Goal: Task Accomplishment & Management: Use online tool/utility

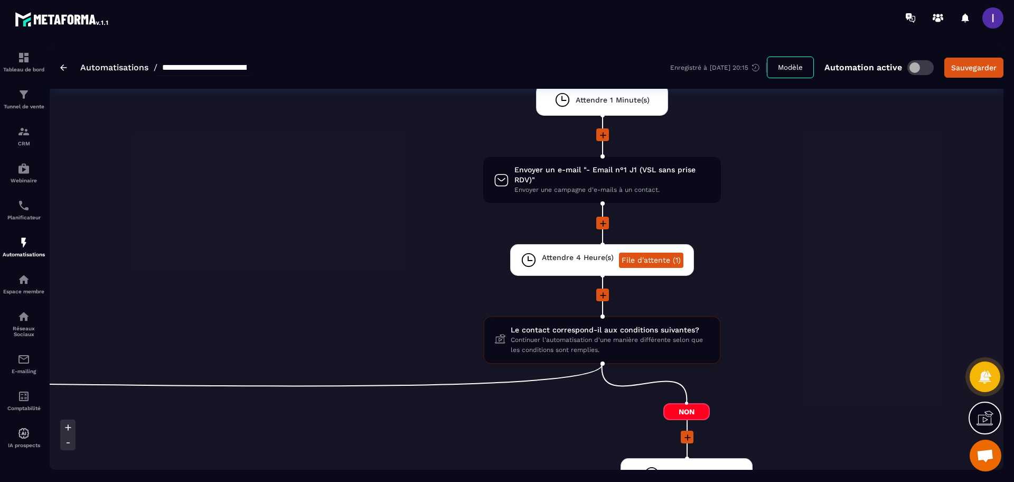
scroll to position [264, 0]
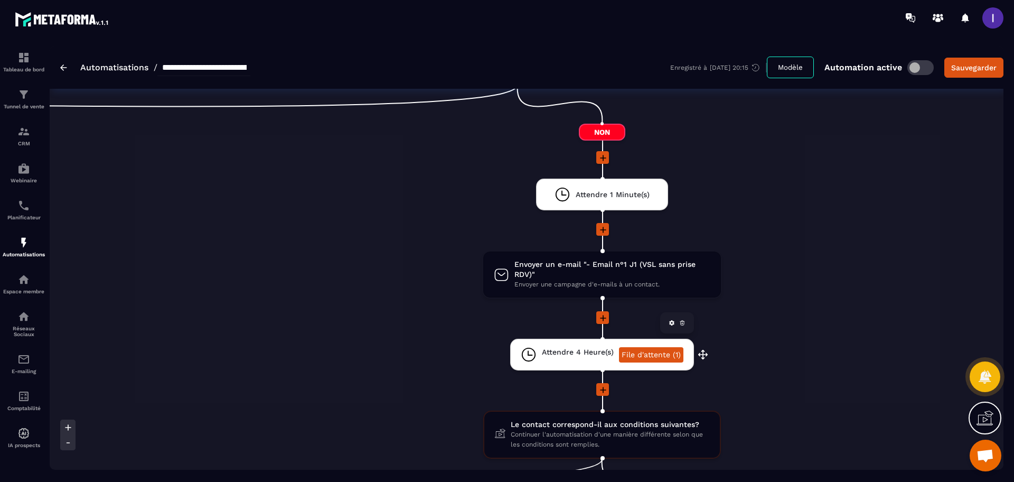
click at [655, 354] on link "File d'attente (1)" at bounding box center [651, 354] width 64 height 15
click at [671, 324] on icon at bounding box center [671, 322] width 5 height 5
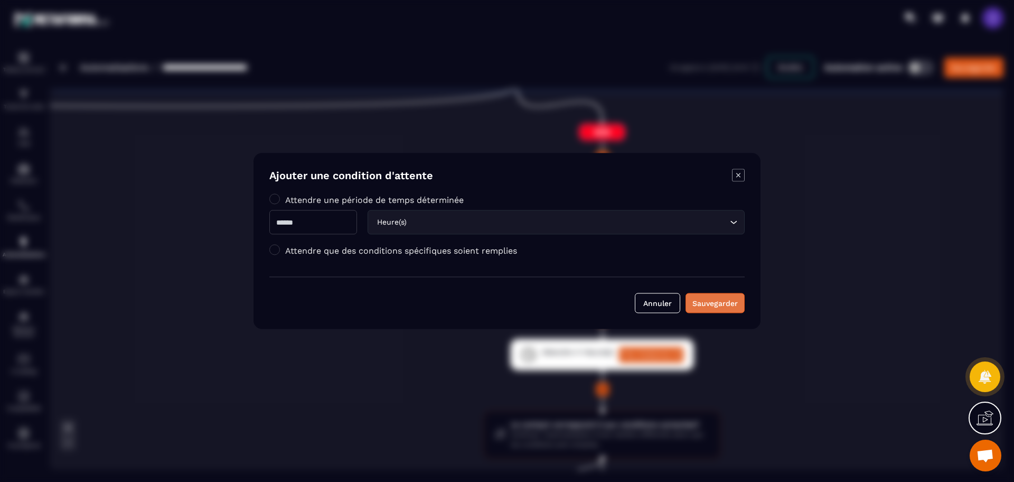
click at [699, 301] on div "Sauvegarder" at bounding box center [714, 303] width 45 height 11
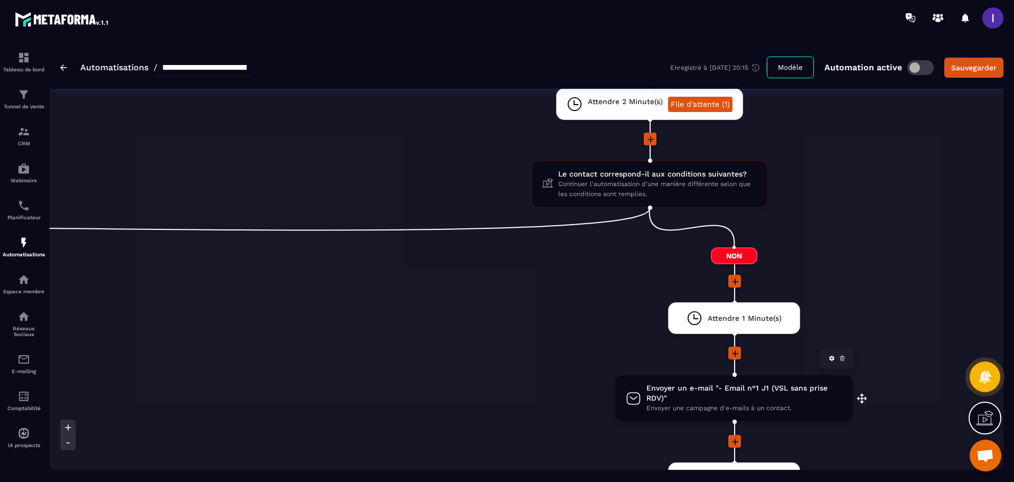
scroll to position [132, 0]
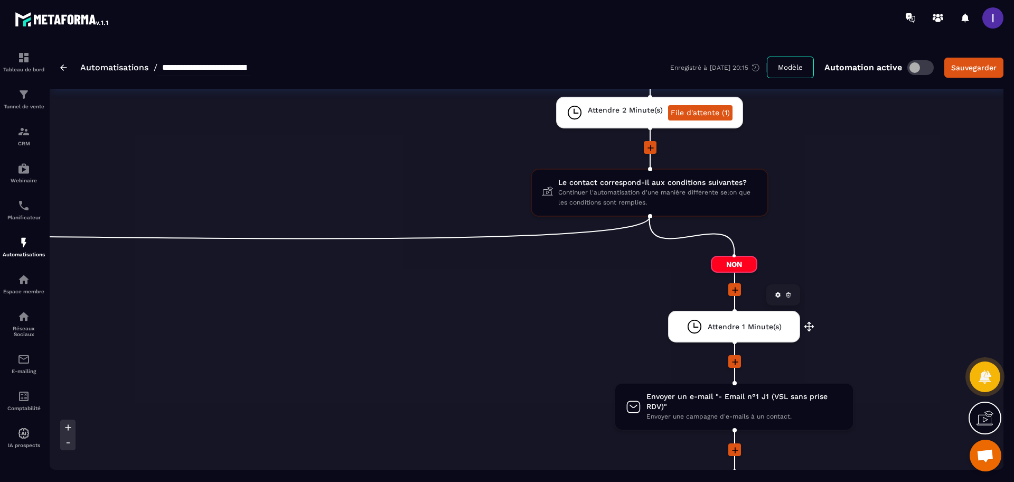
click at [773, 318] on div "Attendre 1 Minute(s)" at bounding box center [734, 326] width 95 height 16
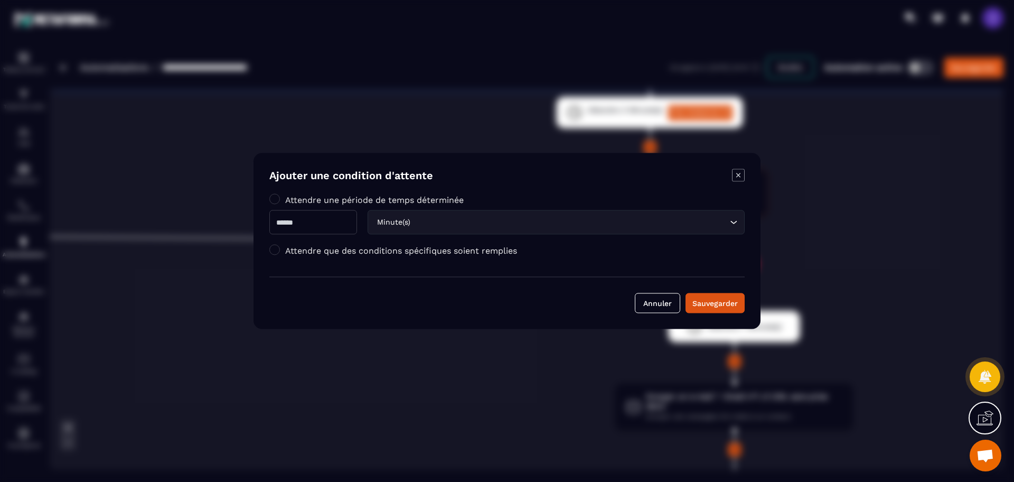
click at [314, 219] on input "*" at bounding box center [313, 222] width 88 height 24
type input "*"
click at [434, 226] on input "Search for option" at bounding box center [569, 223] width 315 height 12
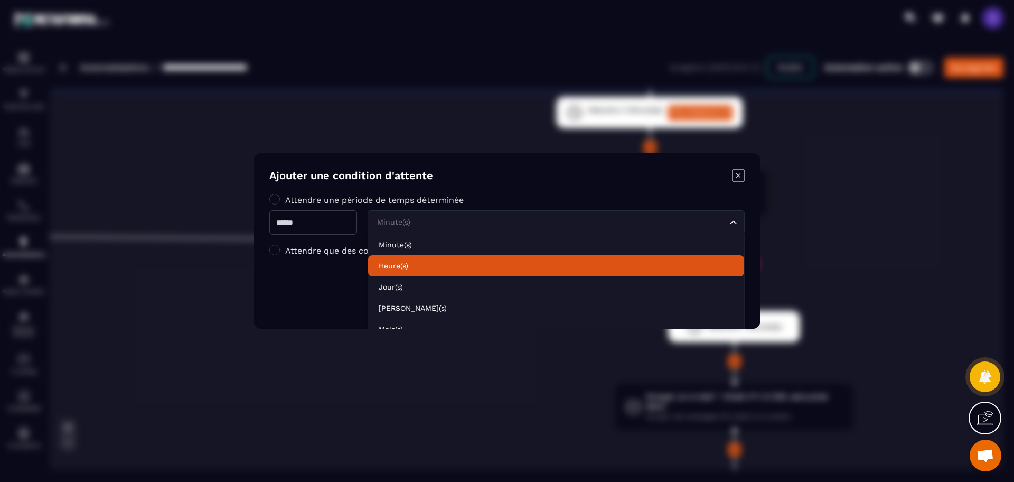
drag, startPoint x: 434, startPoint y: 269, endPoint x: 459, endPoint y: 274, distance: 26.3
click at [435, 269] on p "Heure(s)" at bounding box center [556, 265] width 355 height 11
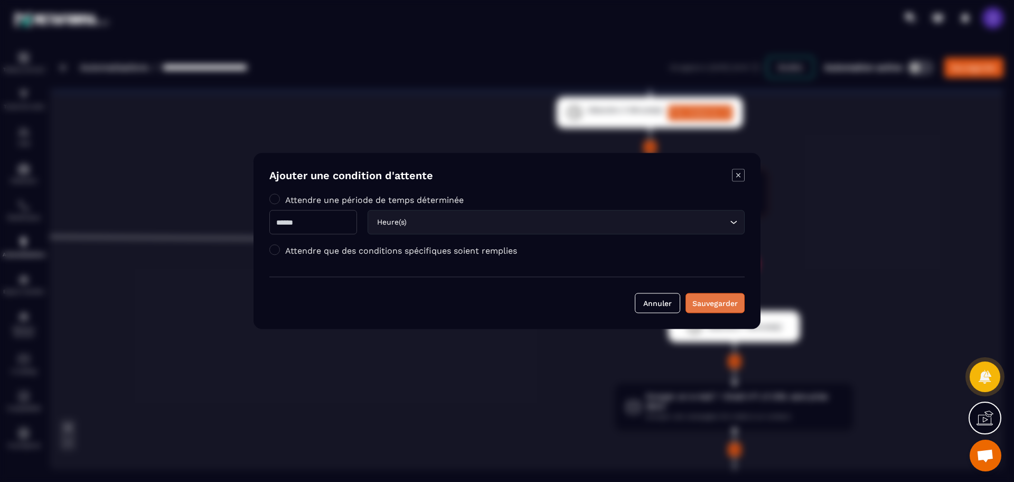
click at [733, 307] on button "Sauvegarder" at bounding box center [715, 303] width 59 height 20
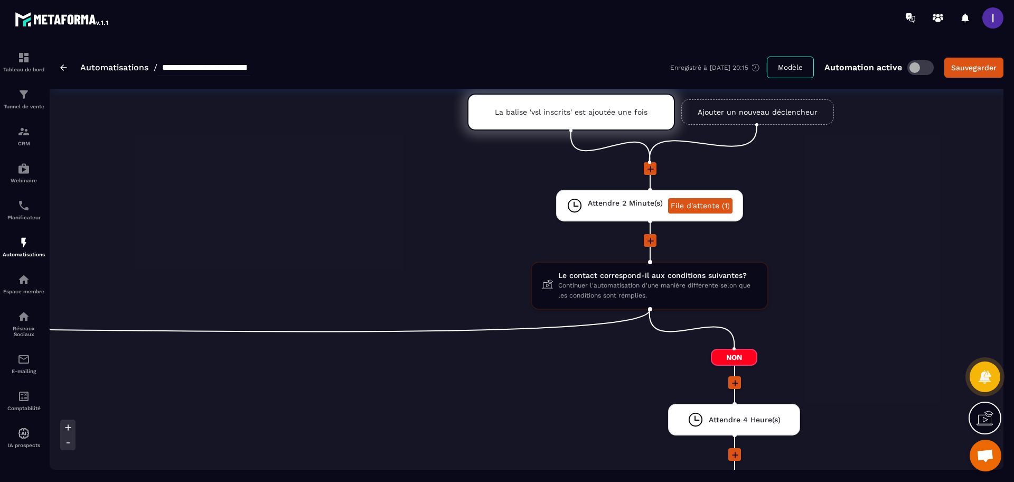
scroll to position [0, 0]
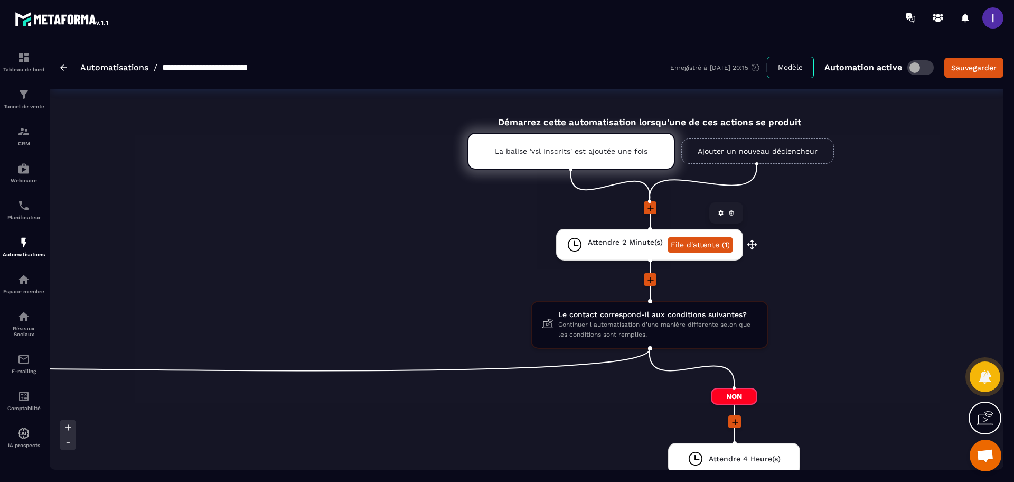
click at [719, 213] on icon at bounding box center [720, 212] width 5 height 5
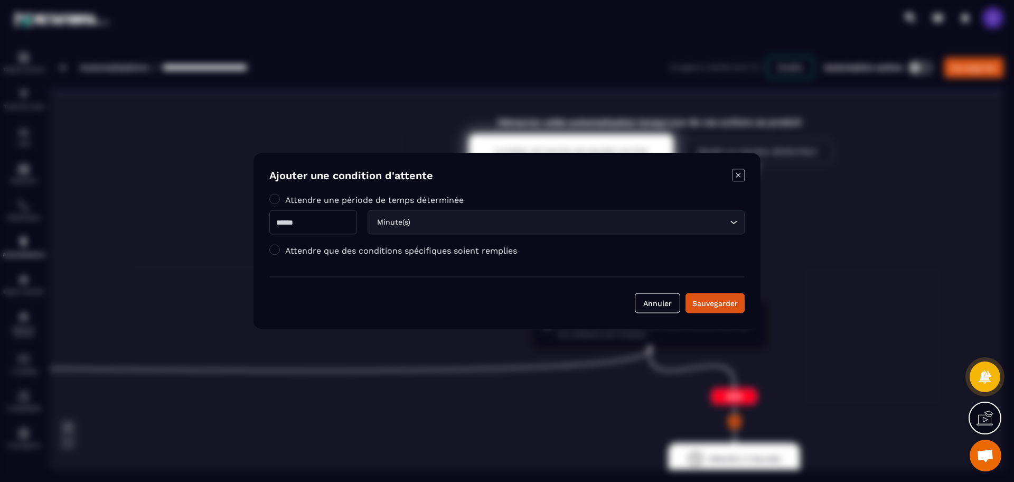
click at [309, 225] on input "*" at bounding box center [313, 222] width 88 height 24
type input "*"
click at [484, 222] on input "Search for option" at bounding box center [569, 223] width 315 height 12
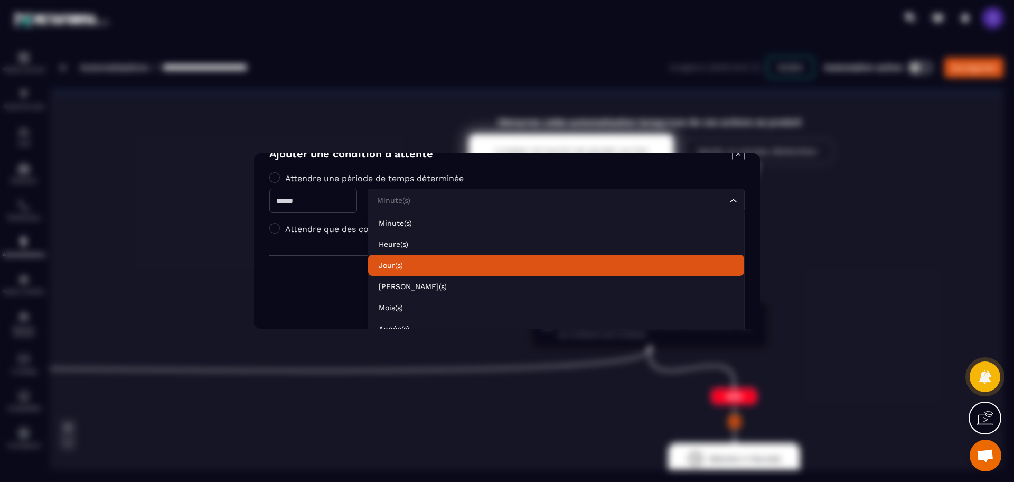
scroll to position [32, 0]
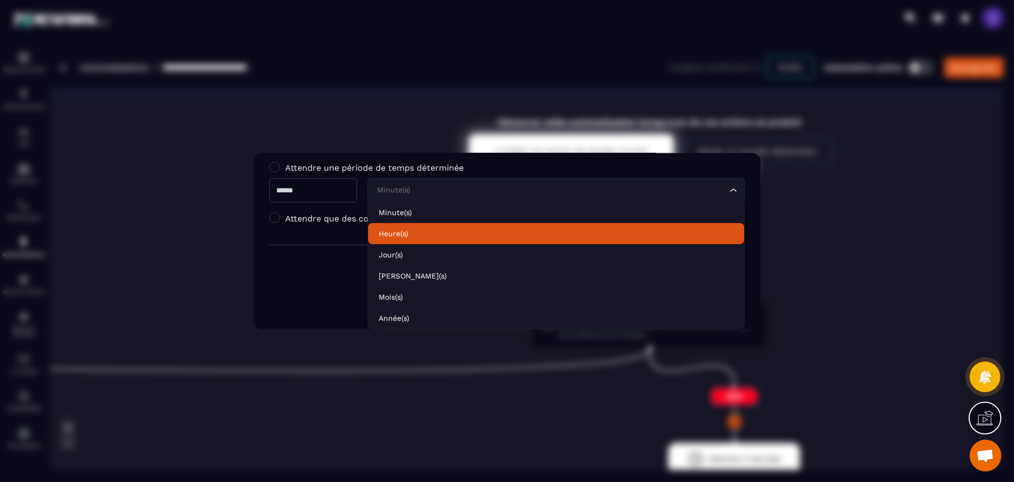
click at [415, 232] on p "Heure(s)" at bounding box center [556, 233] width 355 height 11
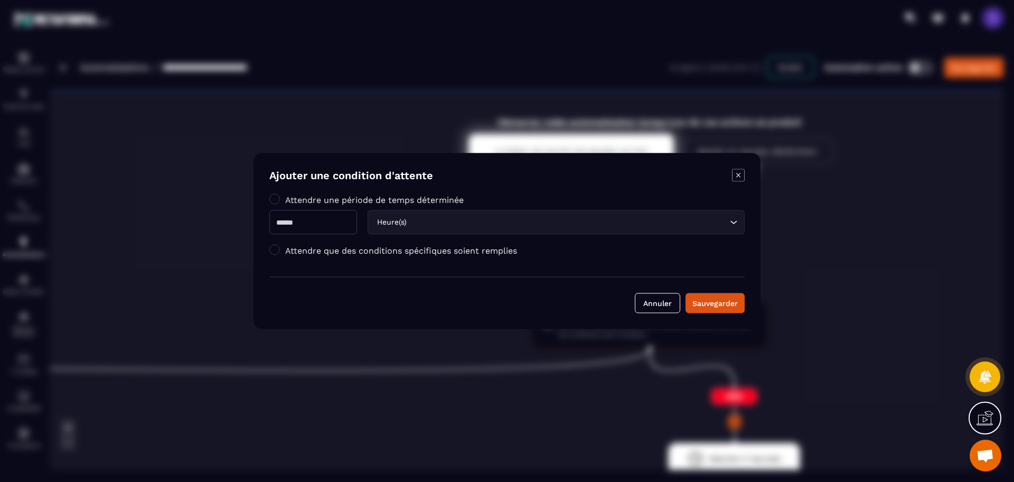
scroll to position [0, 0]
click at [702, 301] on div "Sauvegarder" at bounding box center [714, 303] width 45 height 11
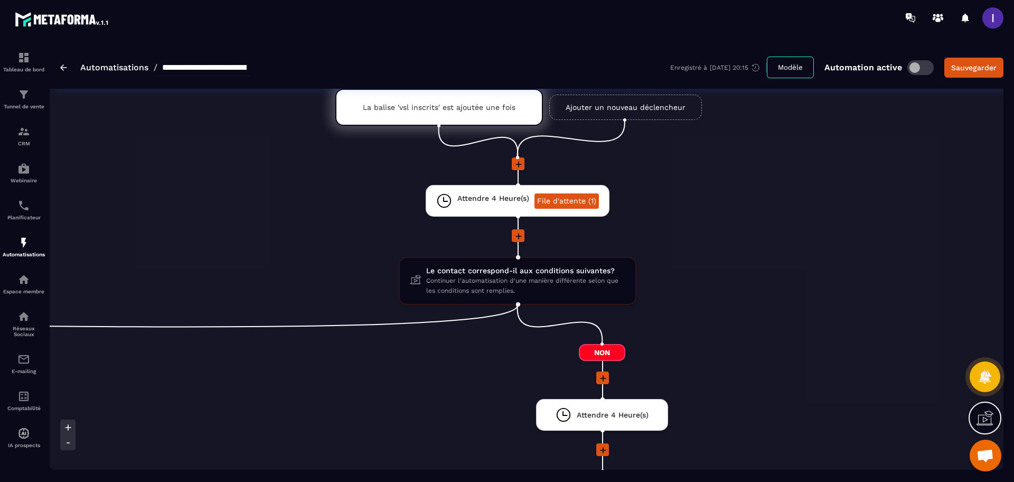
scroll to position [132, 0]
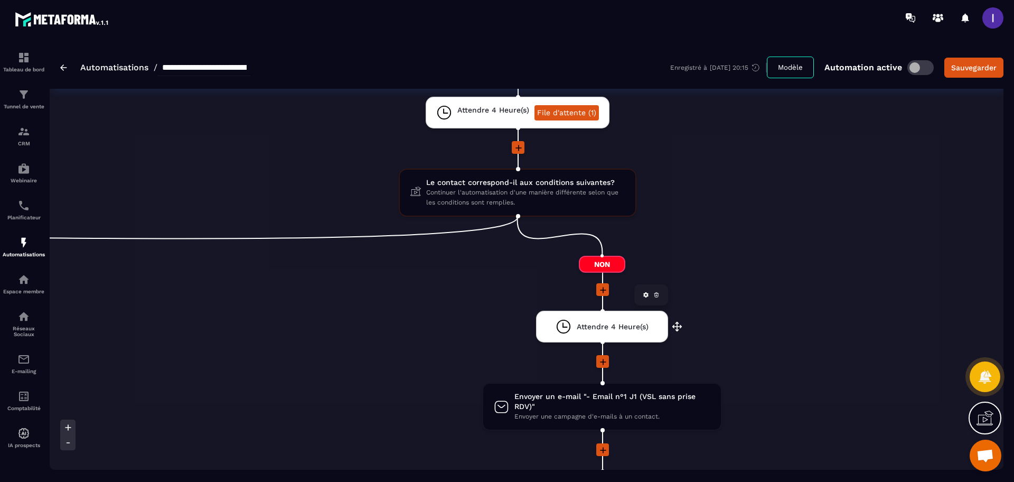
click at [598, 320] on div "Attendre 4 Heure(s)" at bounding box center [602, 326] width 93 height 16
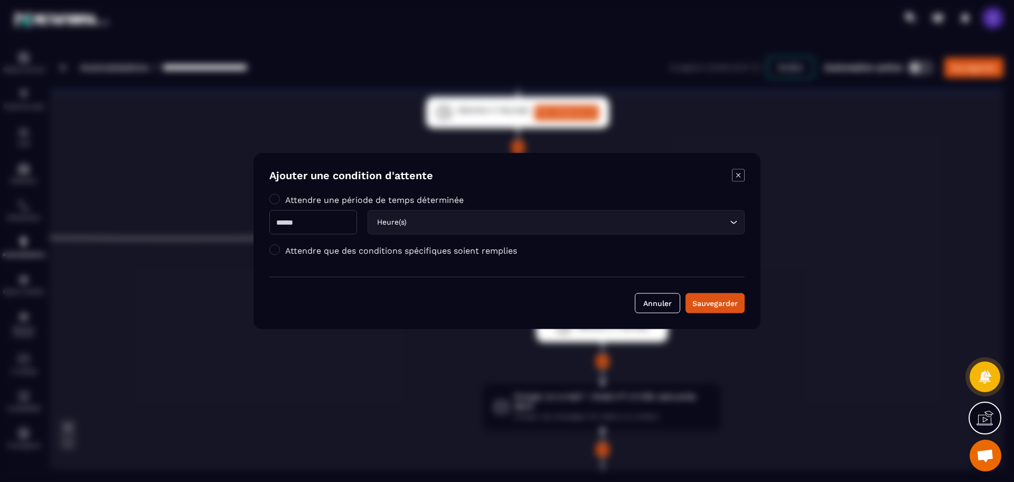
click at [305, 224] on input "*" at bounding box center [313, 222] width 88 height 24
type input "*"
click at [453, 229] on div "Heure(s) Loading..." at bounding box center [556, 222] width 377 height 24
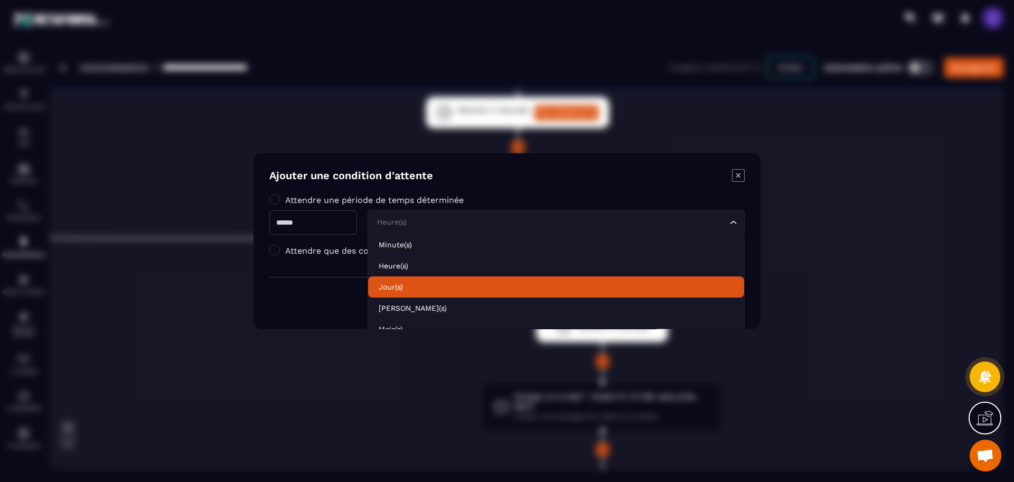
click at [410, 285] on p "Jour(s)" at bounding box center [556, 287] width 355 height 11
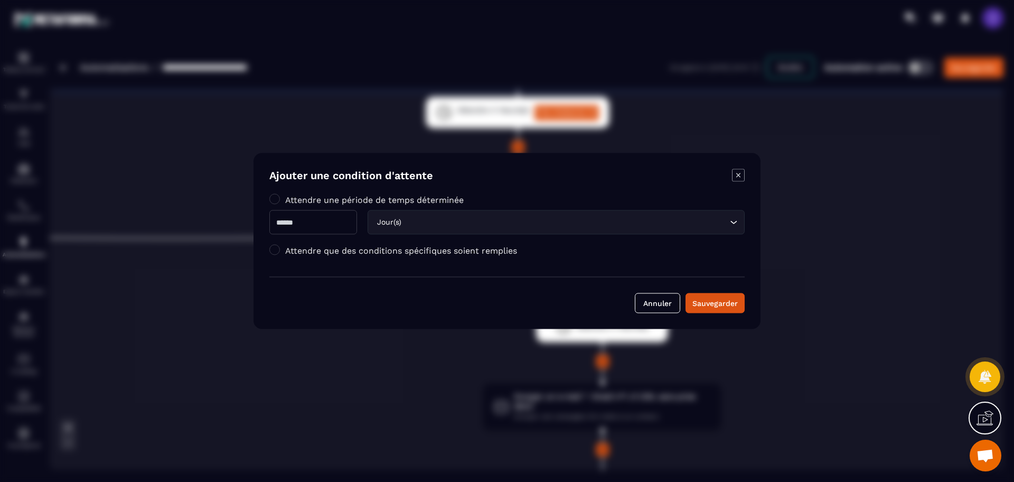
click at [702, 301] on div "Sauvegarder" at bounding box center [714, 303] width 45 height 11
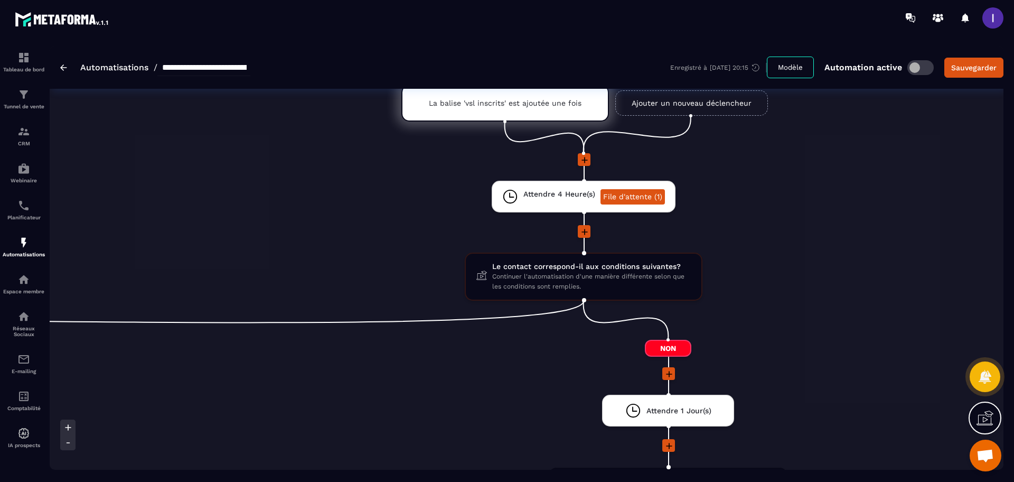
scroll to position [0, 0]
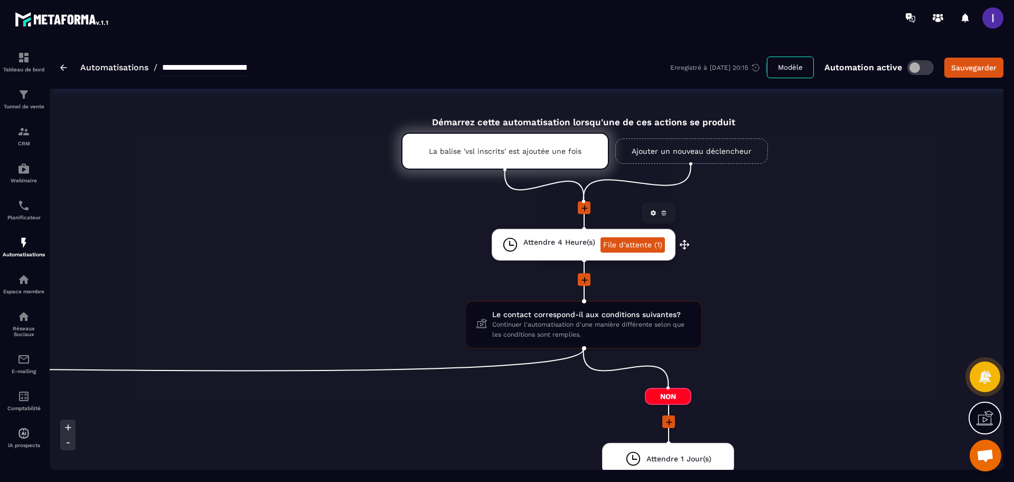
click at [622, 238] on link "File d'attente (1)" at bounding box center [633, 244] width 64 height 15
click at [645, 245] on link "File d'attente (1)" at bounding box center [633, 244] width 64 height 15
